Goal: Transaction & Acquisition: Purchase product/service

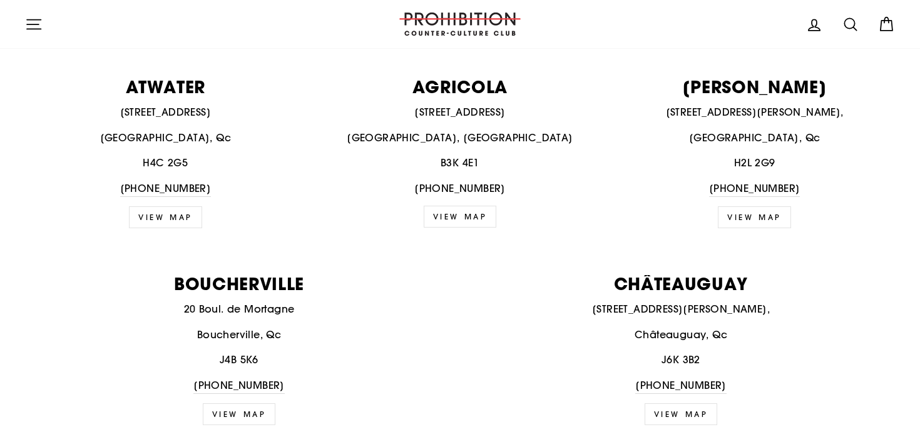
scroll to position [594, 0]
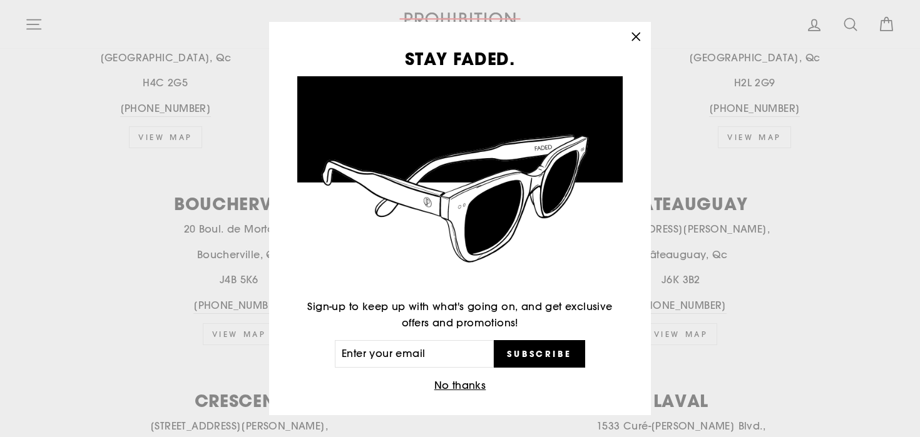
click at [43, 21] on div "STAY FADED. Sign-up to keep up with what's going on, and get exclusive offers a…" at bounding box center [460, 218] width 920 height 437
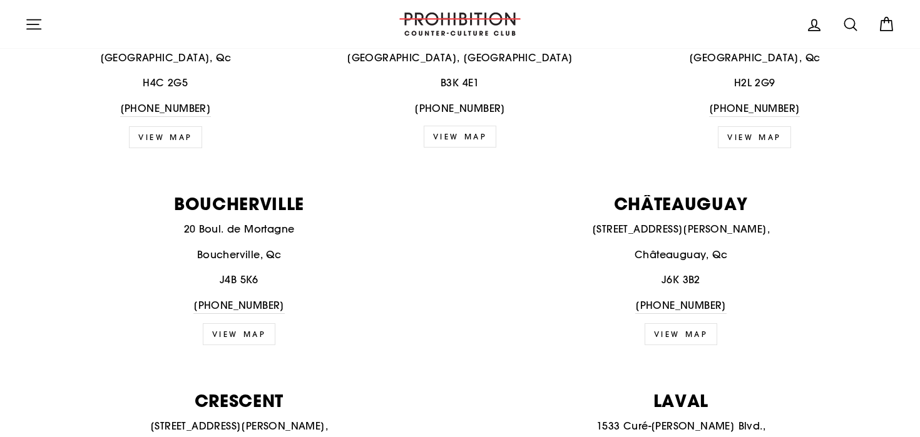
click at [29, 26] on icon "button" at bounding box center [34, 25] width 18 height 18
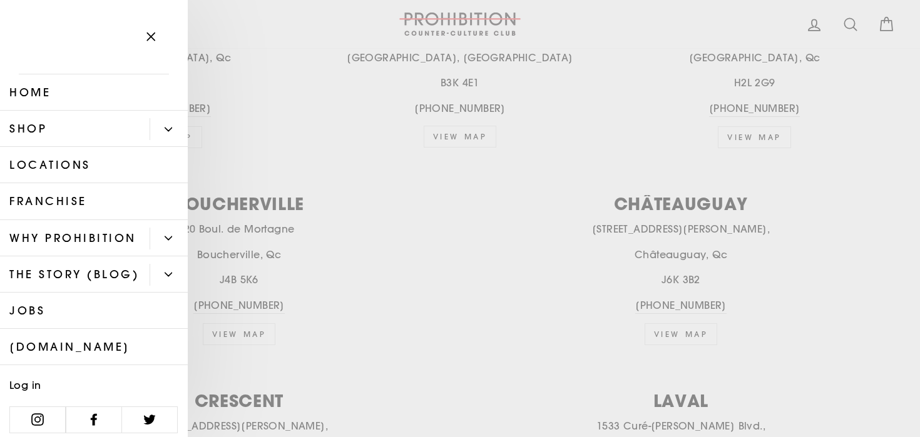
click at [170, 119] on button "Primary" at bounding box center [169, 129] width 38 height 22
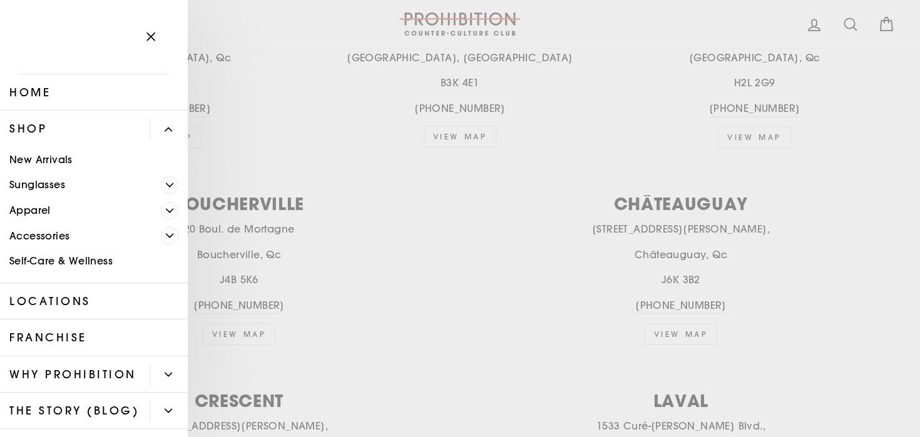
click at [68, 263] on link "Self-Care & Wellness" at bounding box center [94, 262] width 188 height 26
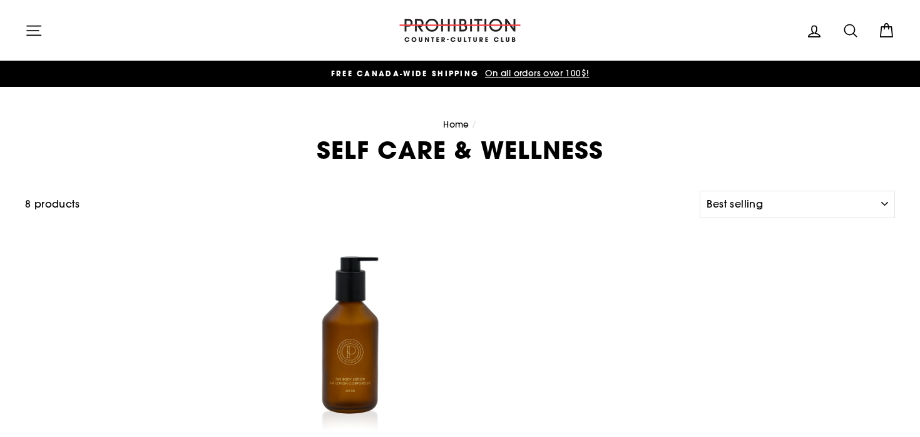
select select "best-selling"
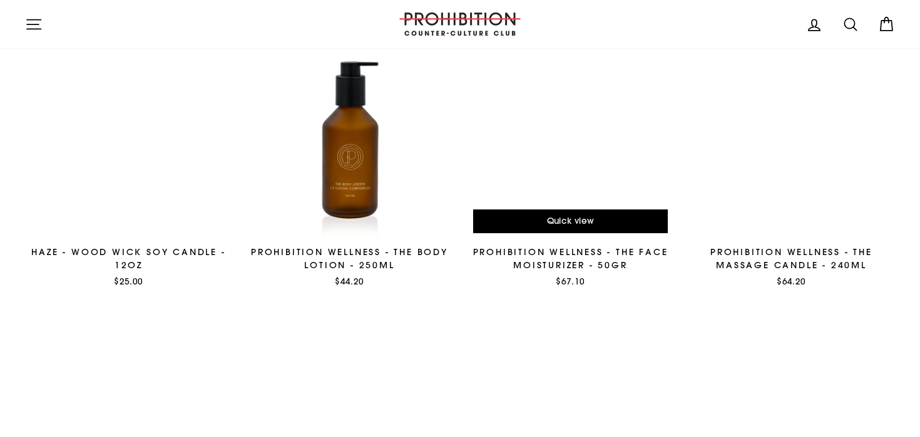
scroll to position [331, 0]
